Goal: Information Seeking & Learning: Understand process/instructions

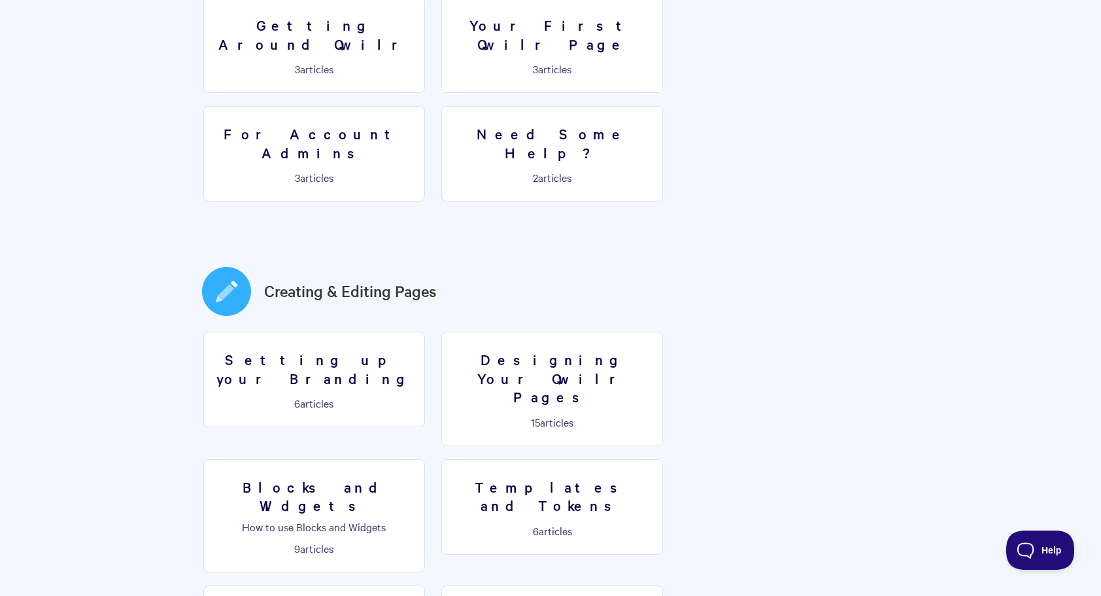
scroll to position [458, 0]
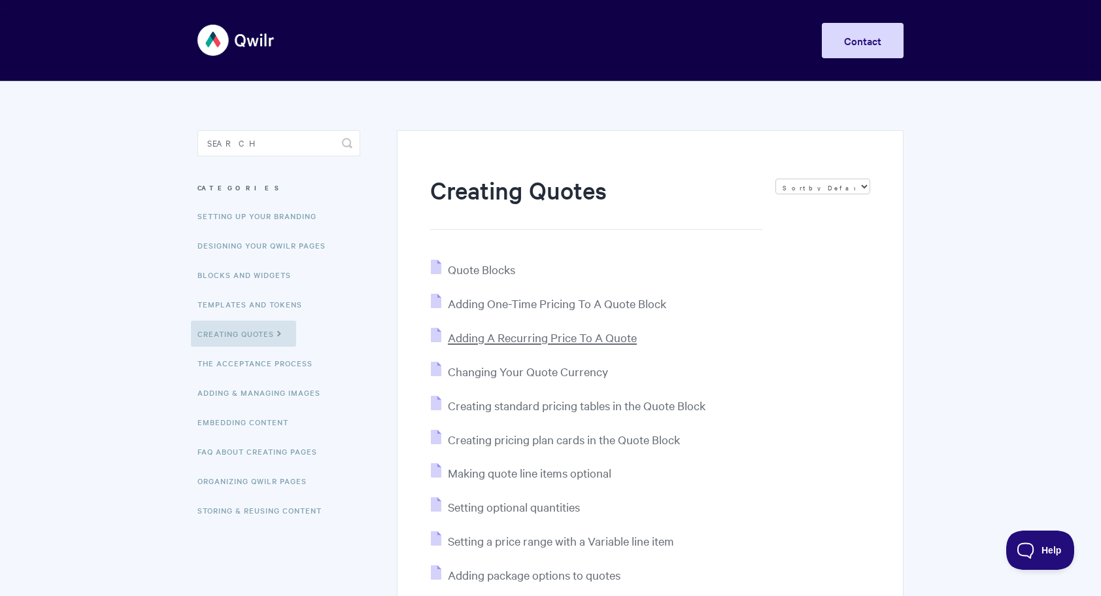
scroll to position [65, 0]
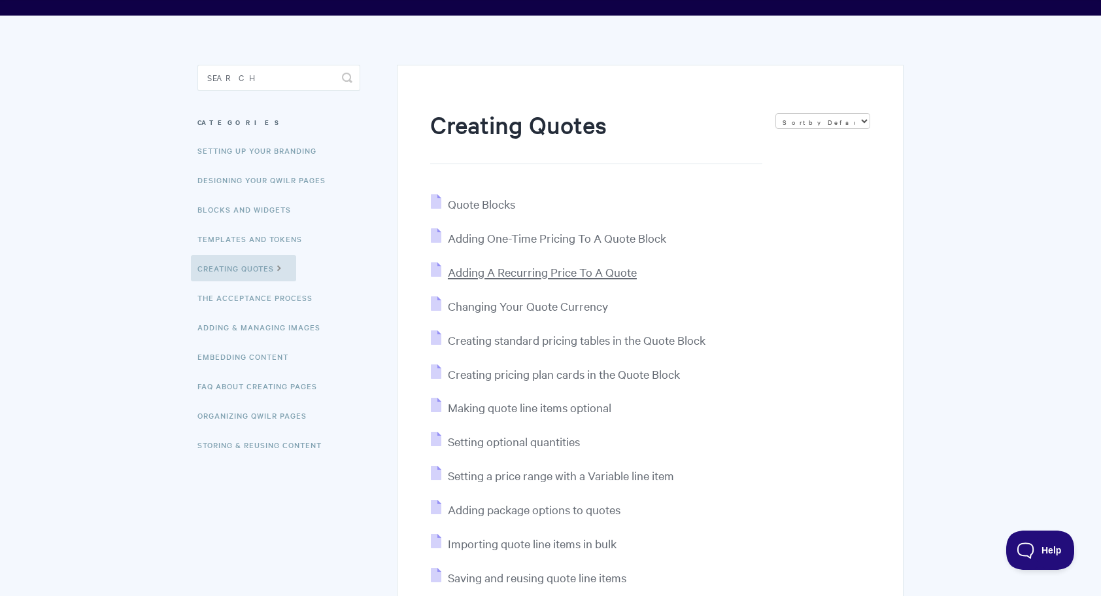
click at [534, 273] on span "Adding A Recurring Price To A Quote" at bounding box center [542, 271] width 189 height 15
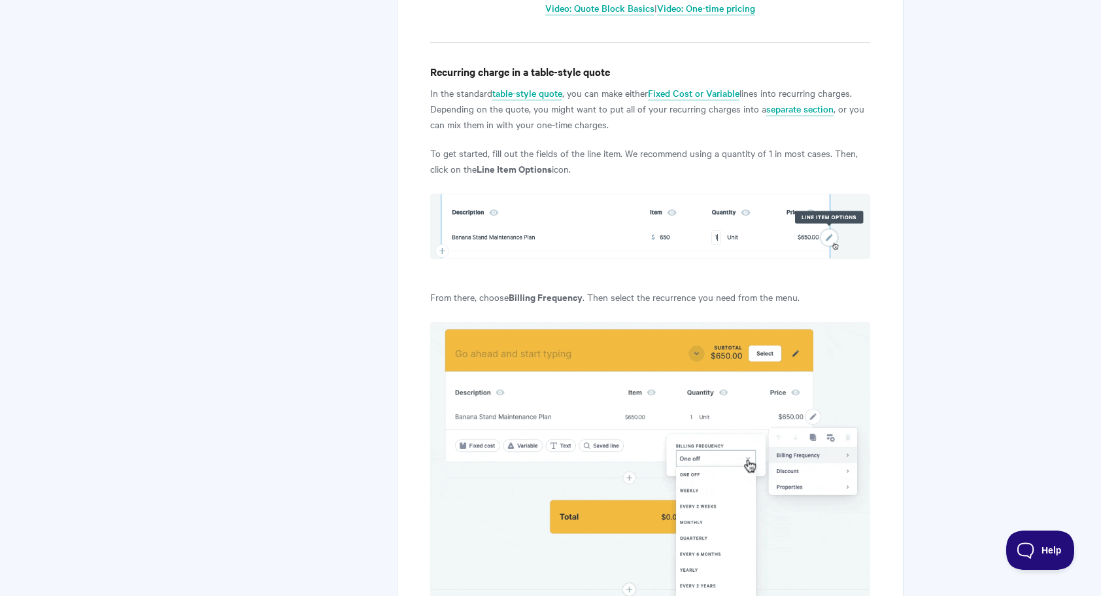
scroll to position [850, 0]
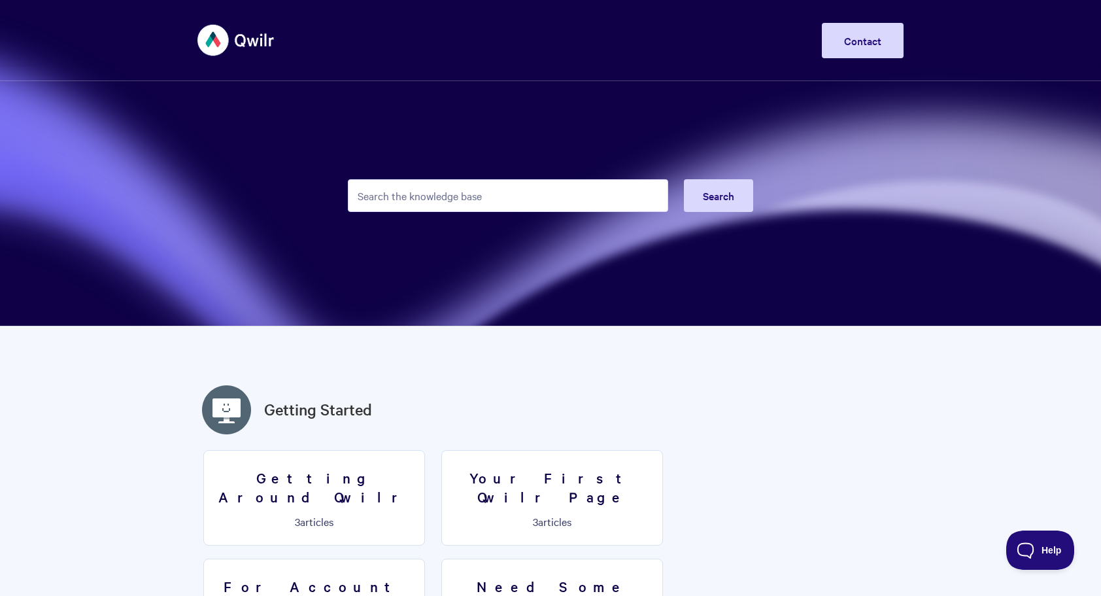
click at [528, 204] on input "Search the knowledge base" at bounding box center [508, 195] width 320 height 33
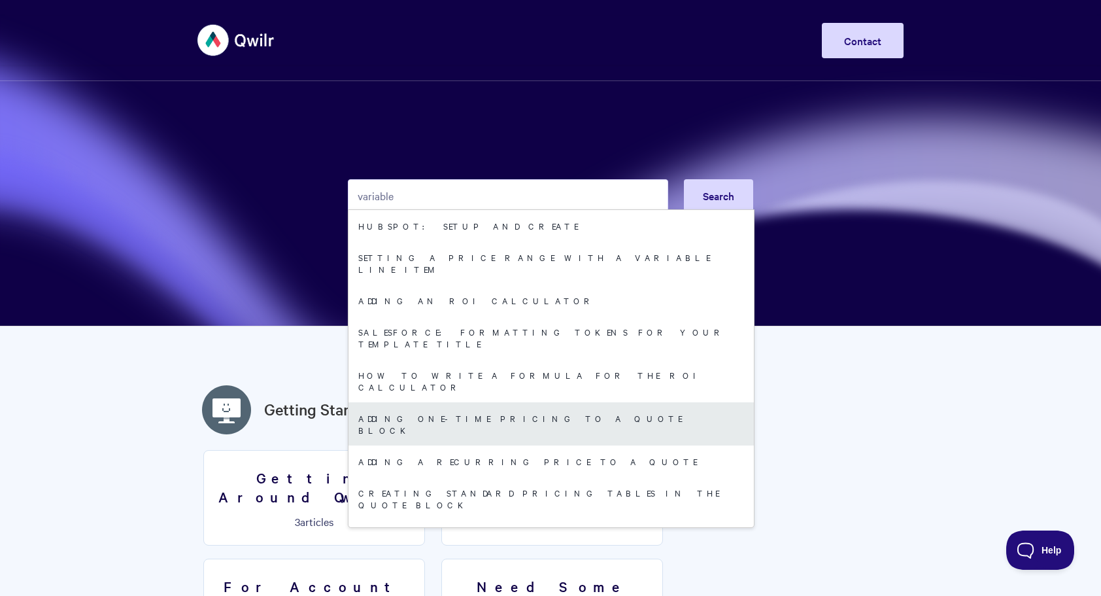
type input "variable"
click at [450, 402] on link "Adding One-Time Pricing To A Quote Block" at bounding box center [552, 423] width 406 height 43
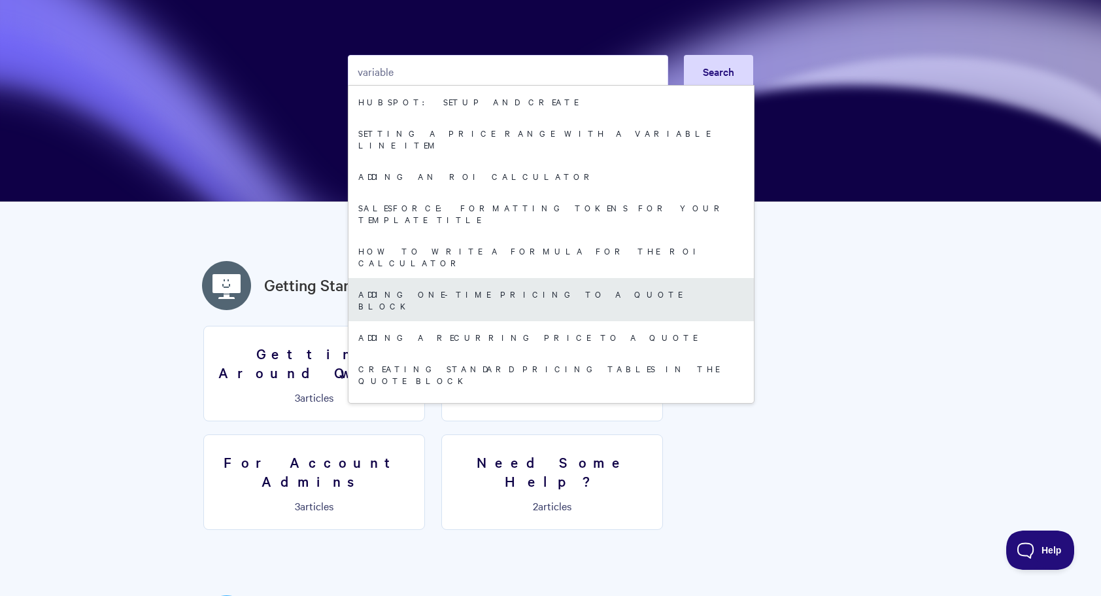
scroll to position [131, 0]
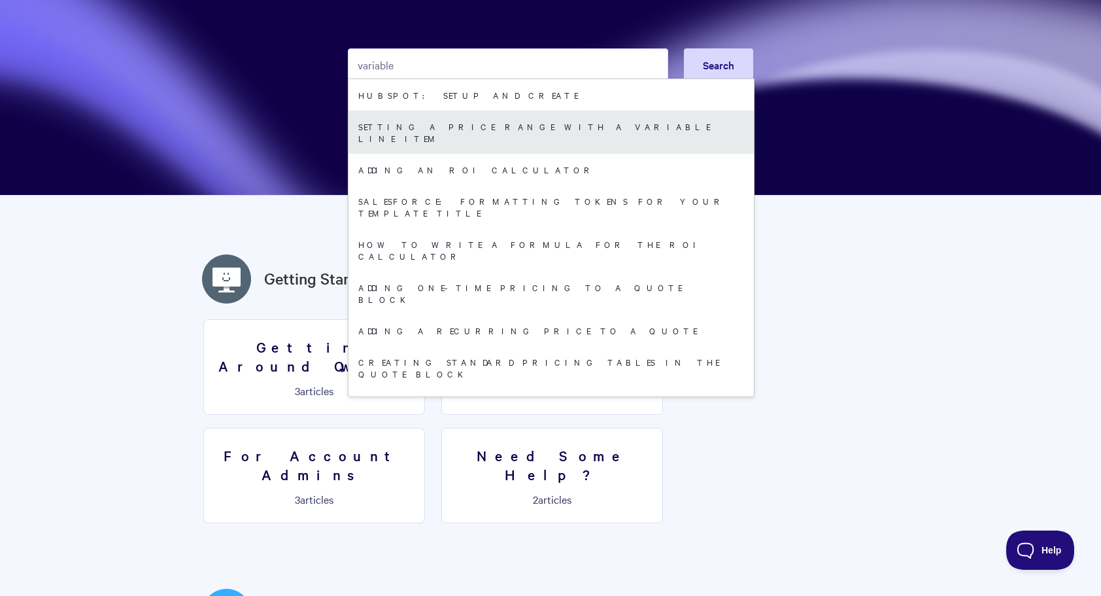
click at [451, 135] on link "Setting a price range with a Variable line item" at bounding box center [552, 132] width 406 height 43
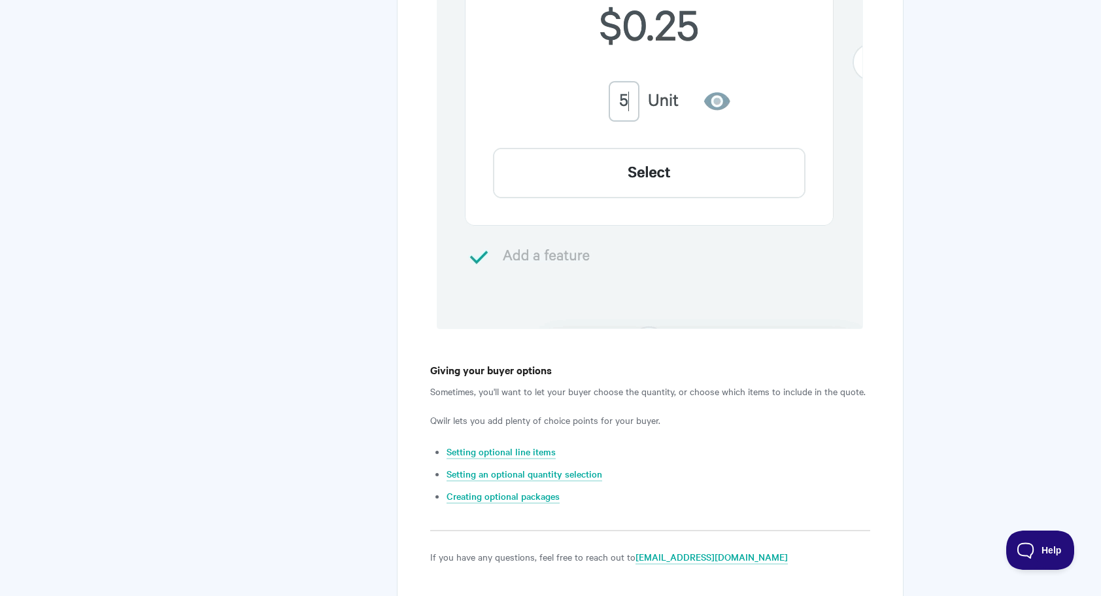
scroll to position [2064, 0]
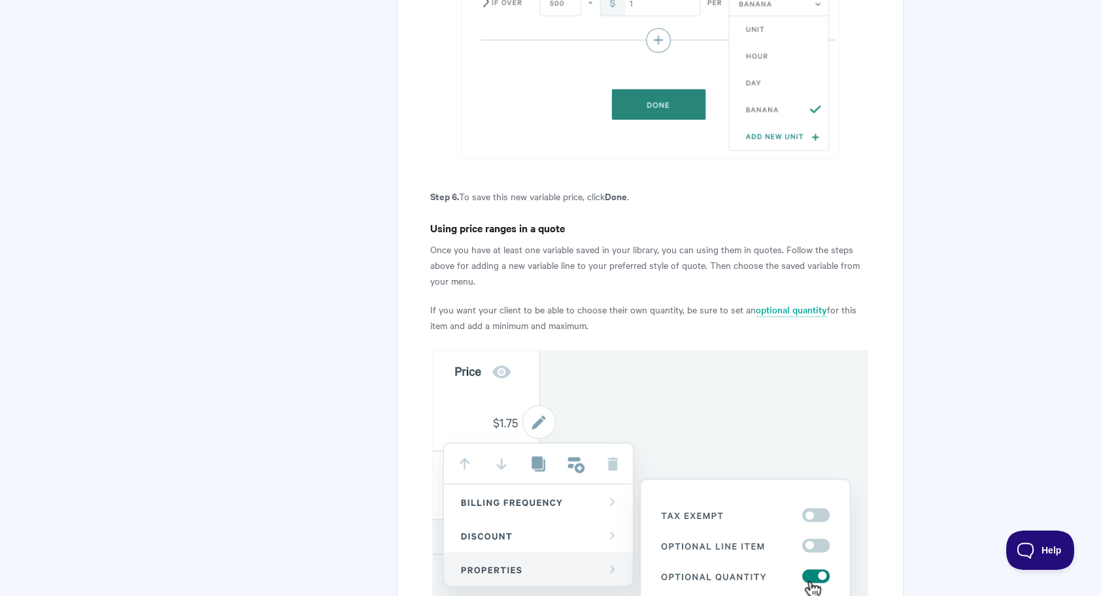
scroll to position [3317, 0]
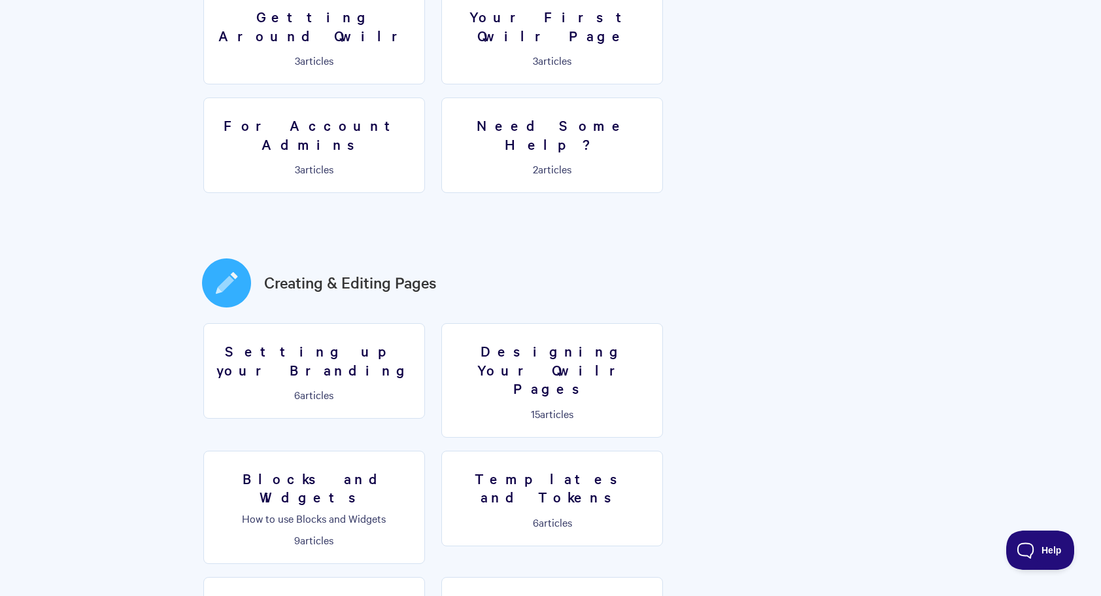
scroll to position [523, 0]
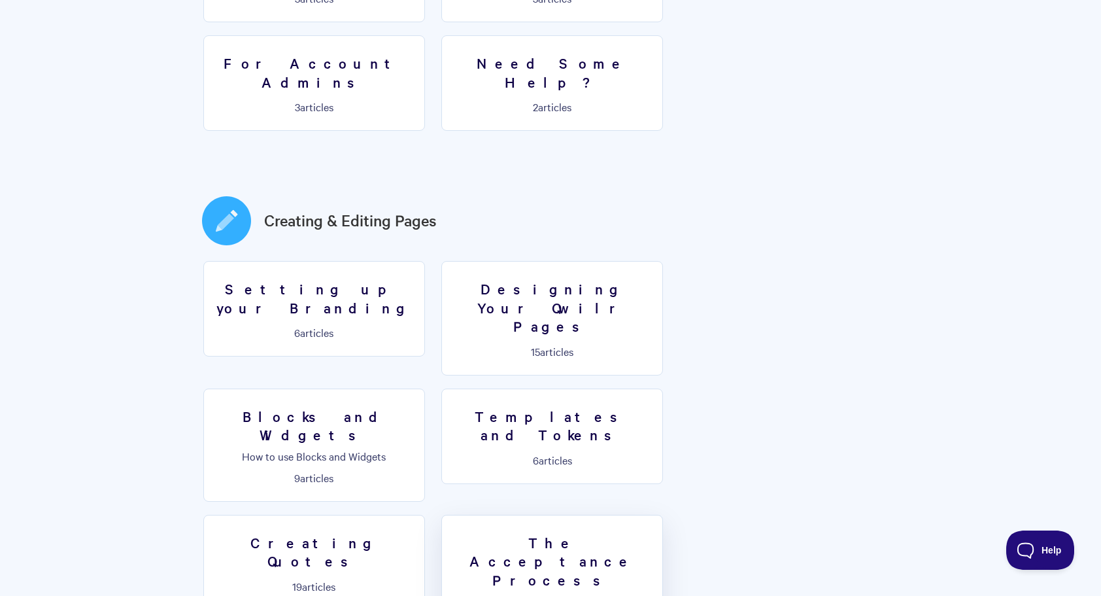
click at [663, 515] on link "The Acceptance Process 8 articles" at bounding box center [553, 572] width 222 height 114
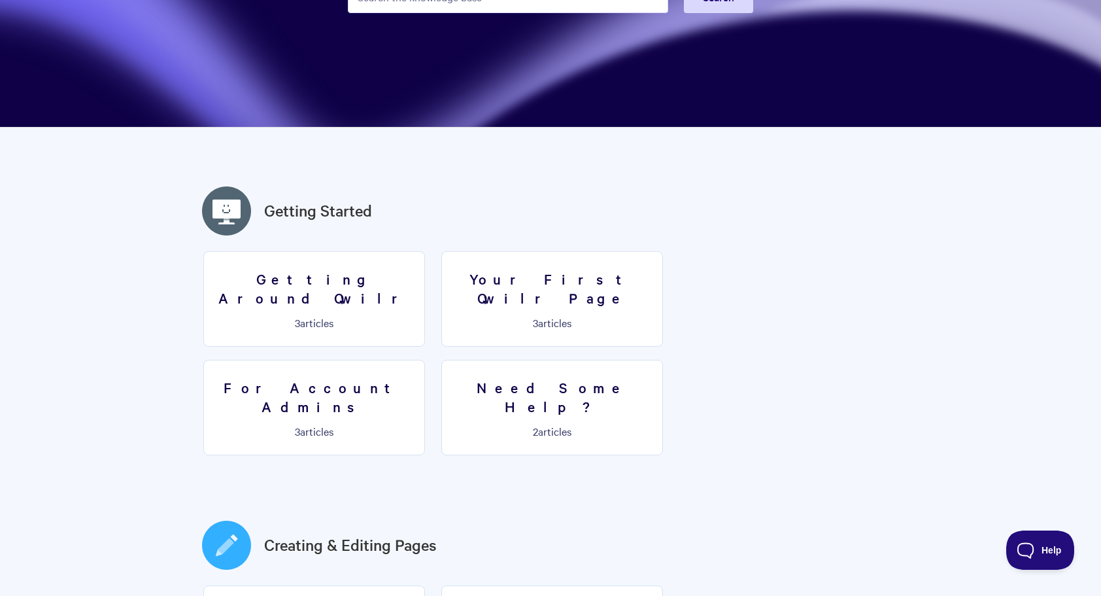
scroll to position [0, 0]
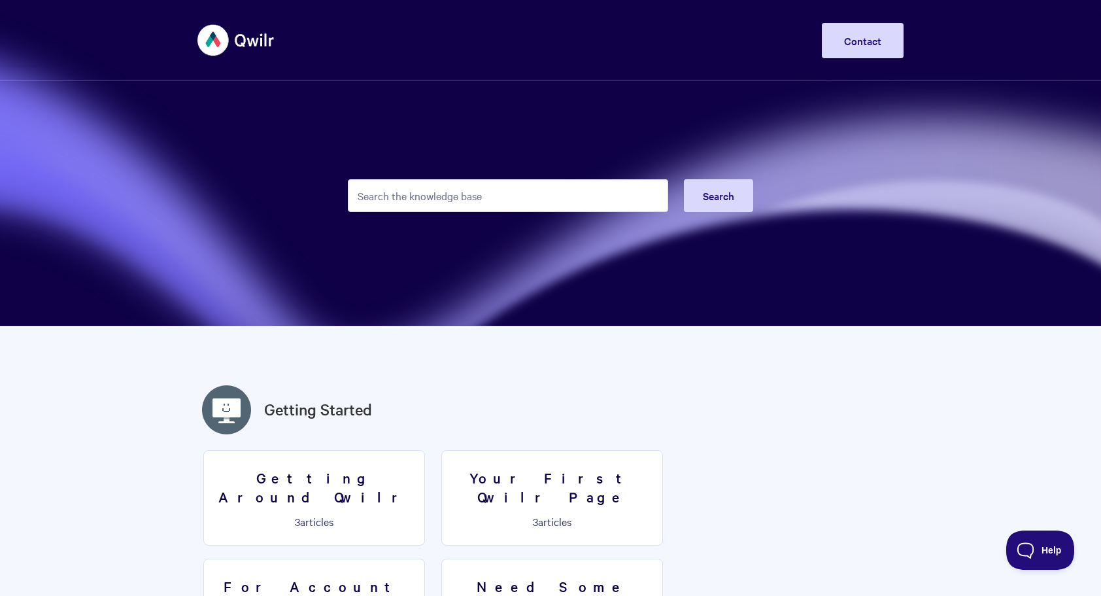
click at [500, 196] on input "Search the knowledge base" at bounding box center [508, 195] width 320 height 33
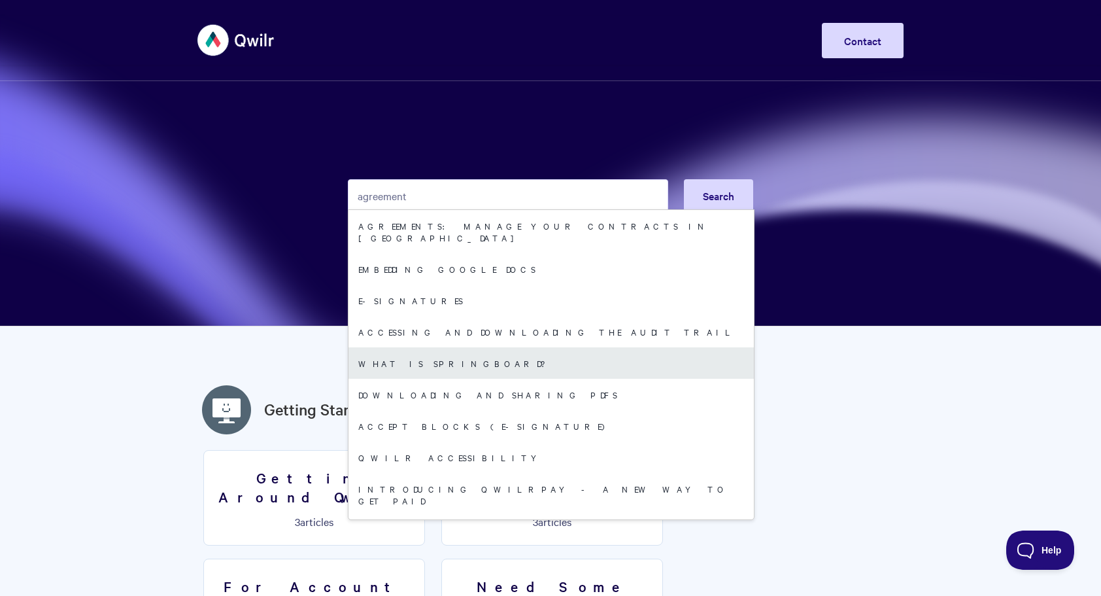
type input "agreement"
click at [504, 347] on link "What is Springboard?" at bounding box center [552, 362] width 406 height 31
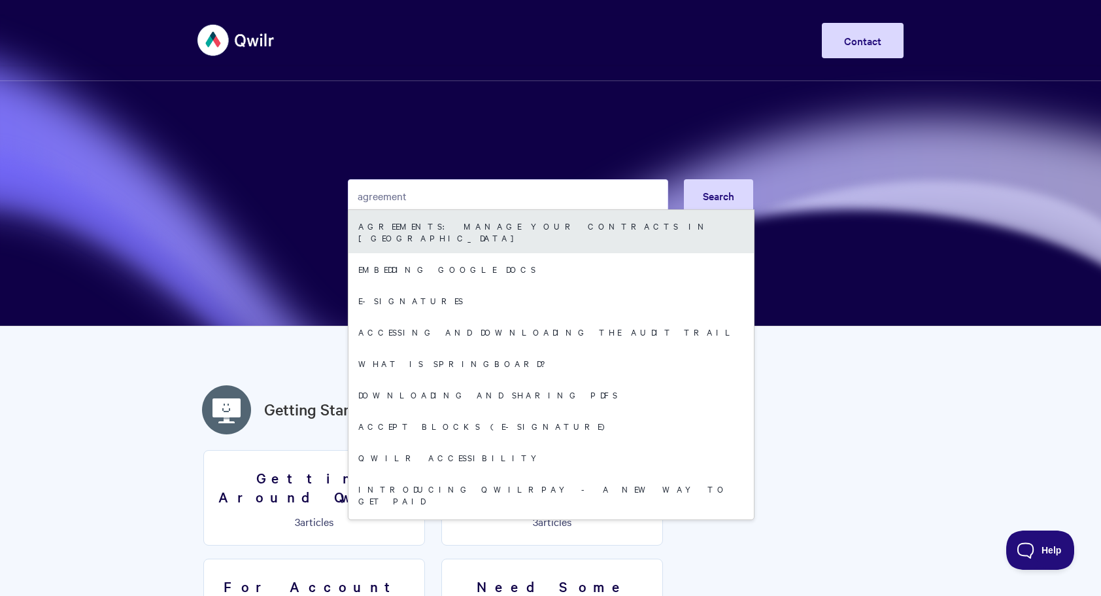
click at [532, 237] on link "Agreements: Manage your Contracts in Qwilr" at bounding box center [552, 231] width 406 height 43
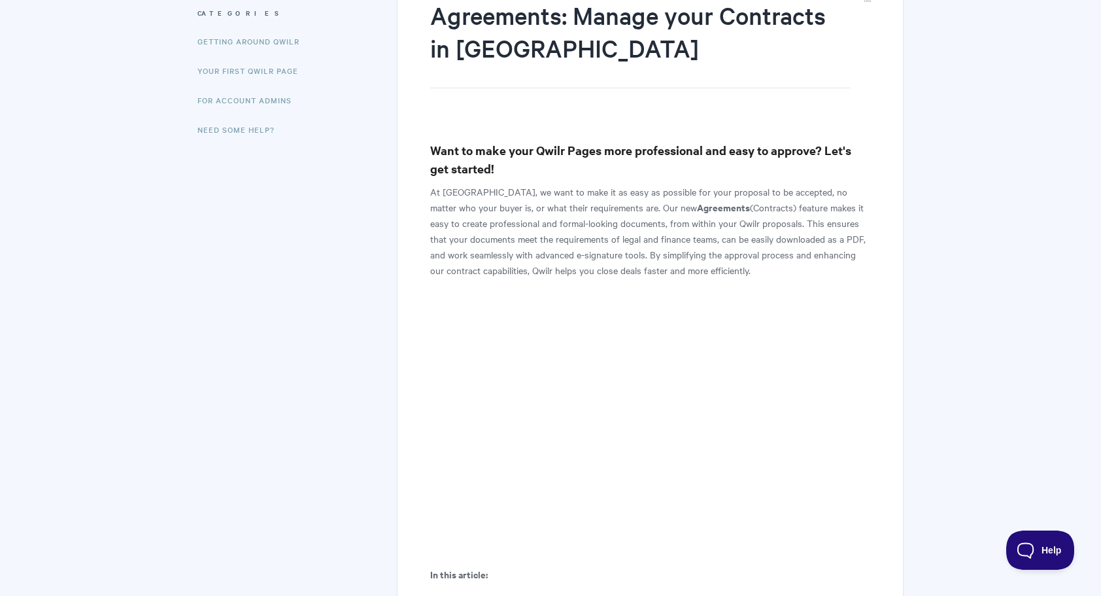
scroll to position [392, 0]
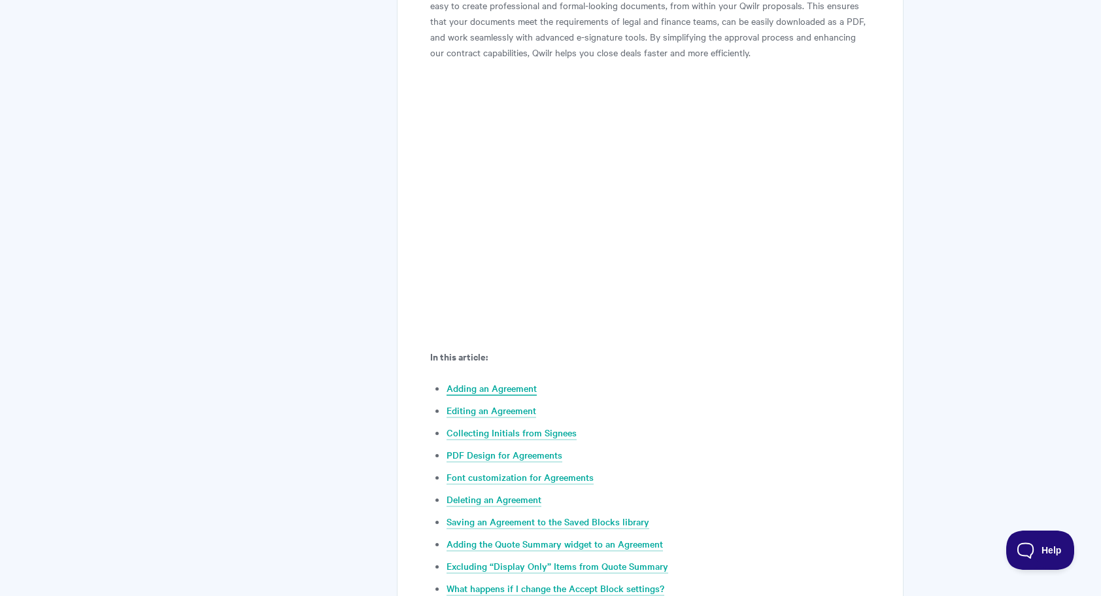
click at [496, 388] on link "Adding an Agreement" at bounding box center [492, 388] width 90 height 14
